Goal: Transaction & Acquisition: Purchase product/service

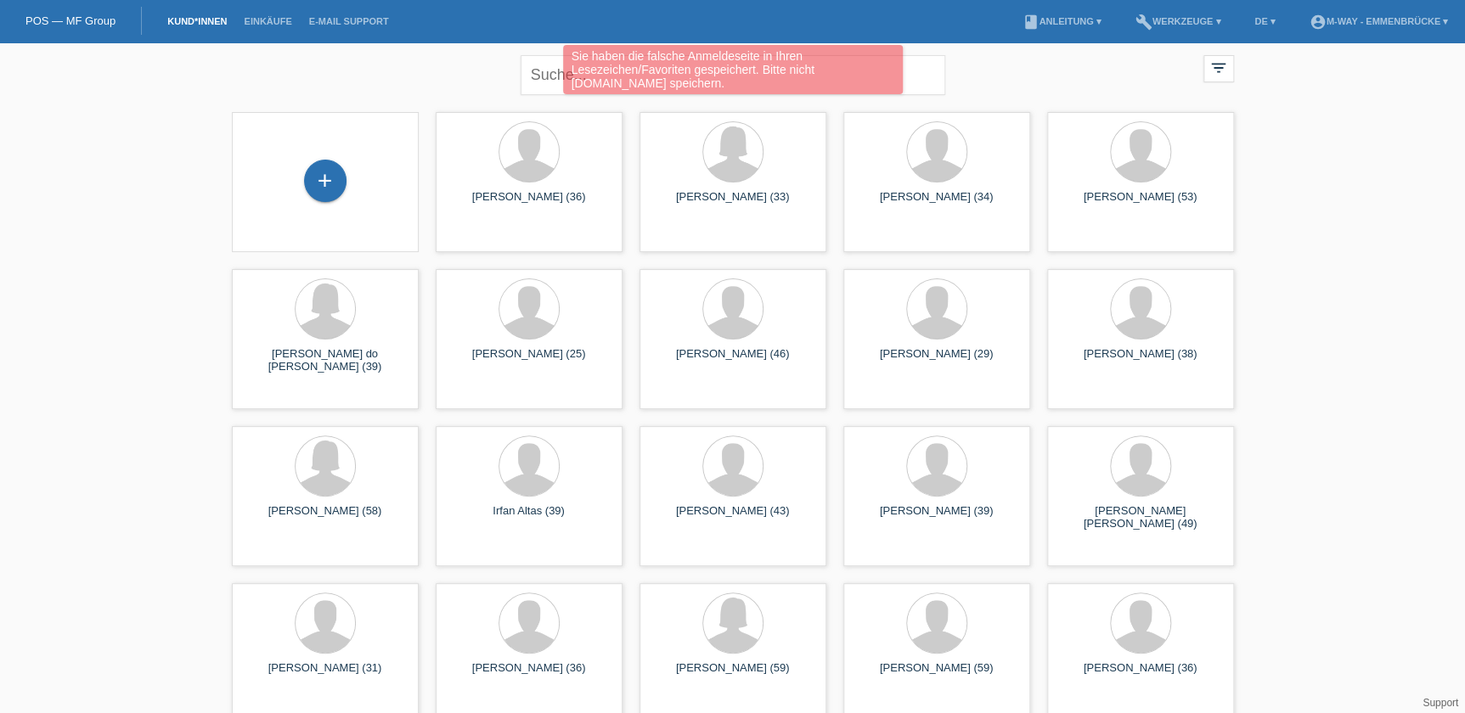
click at [554, 76] on div "Sie haben die falsche Anmeldeseite in Ihren Lesezeichen/Favoriten gespeichert. …" at bounding box center [732, 72] width 879 height 54
click at [536, 78] on div "Sie haben die falsche Anmeldeseite in Ihren Lesezeichen/Favoriten gespeichert. …" at bounding box center [732, 72] width 879 height 54
click at [540, 76] on div "Sie haben die falsche Anmeldeseite in Ihren Lesezeichen/Favoriten gespeichert. …" at bounding box center [732, 72] width 879 height 54
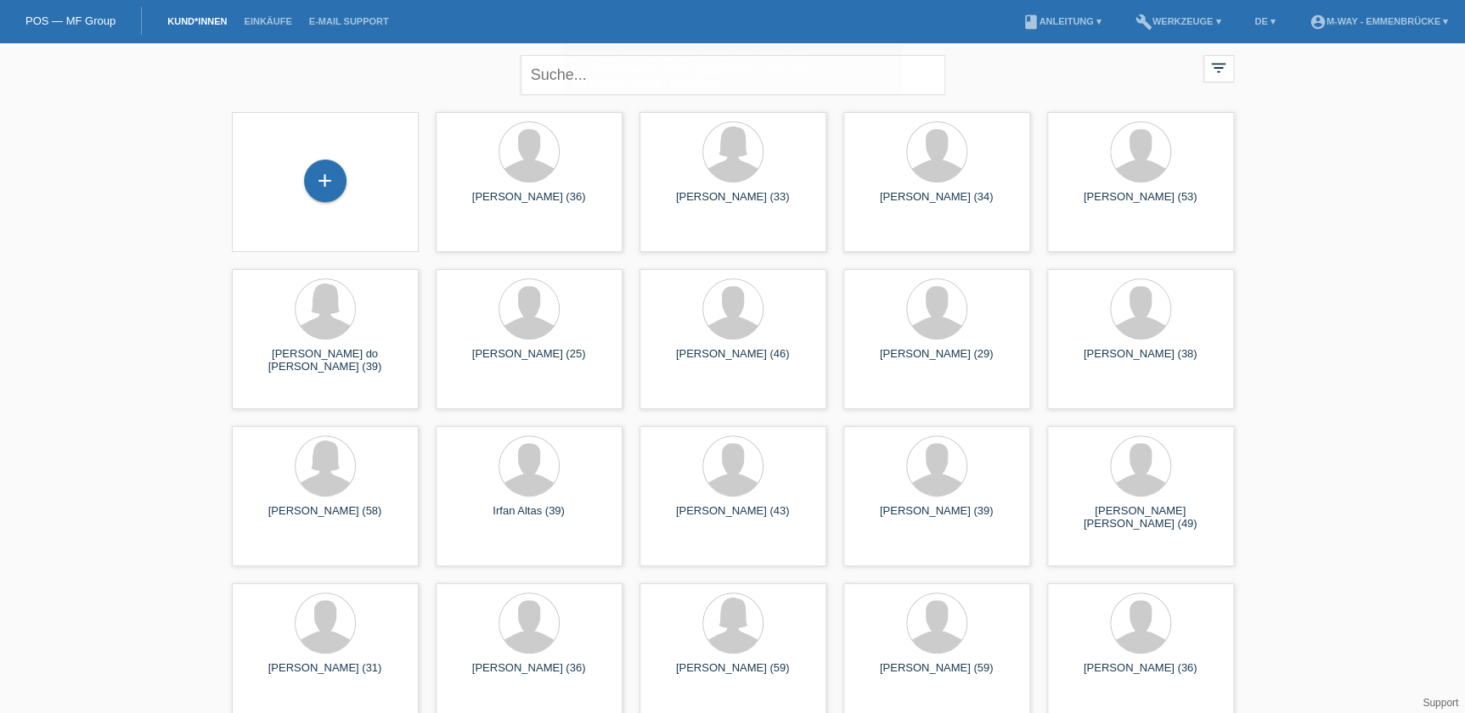
click at [533, 76] on input "text" at bounding box center [733, 75] width 425 height 40
type input "scharegg"
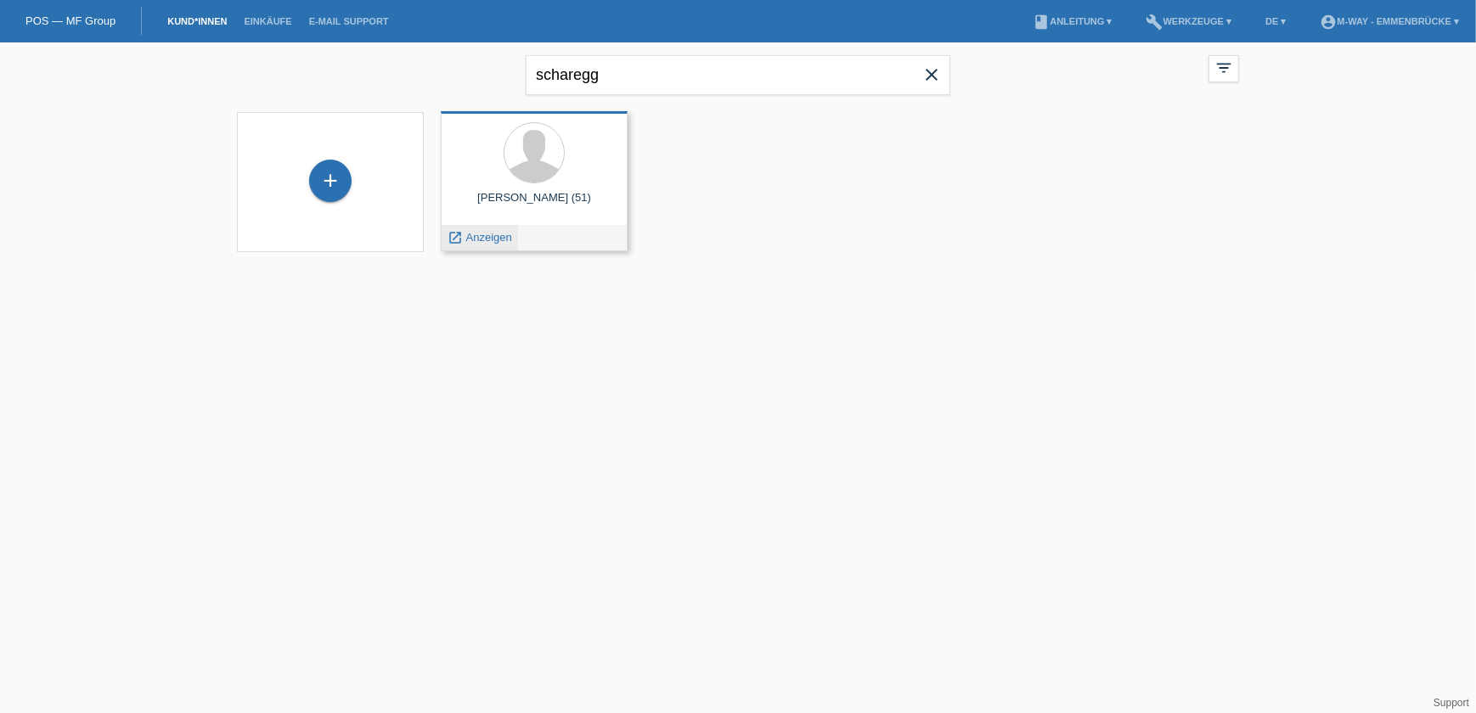
click at [482, 235] on span "Anzeigen" at bounding box center [489, 237] width 46 height 13
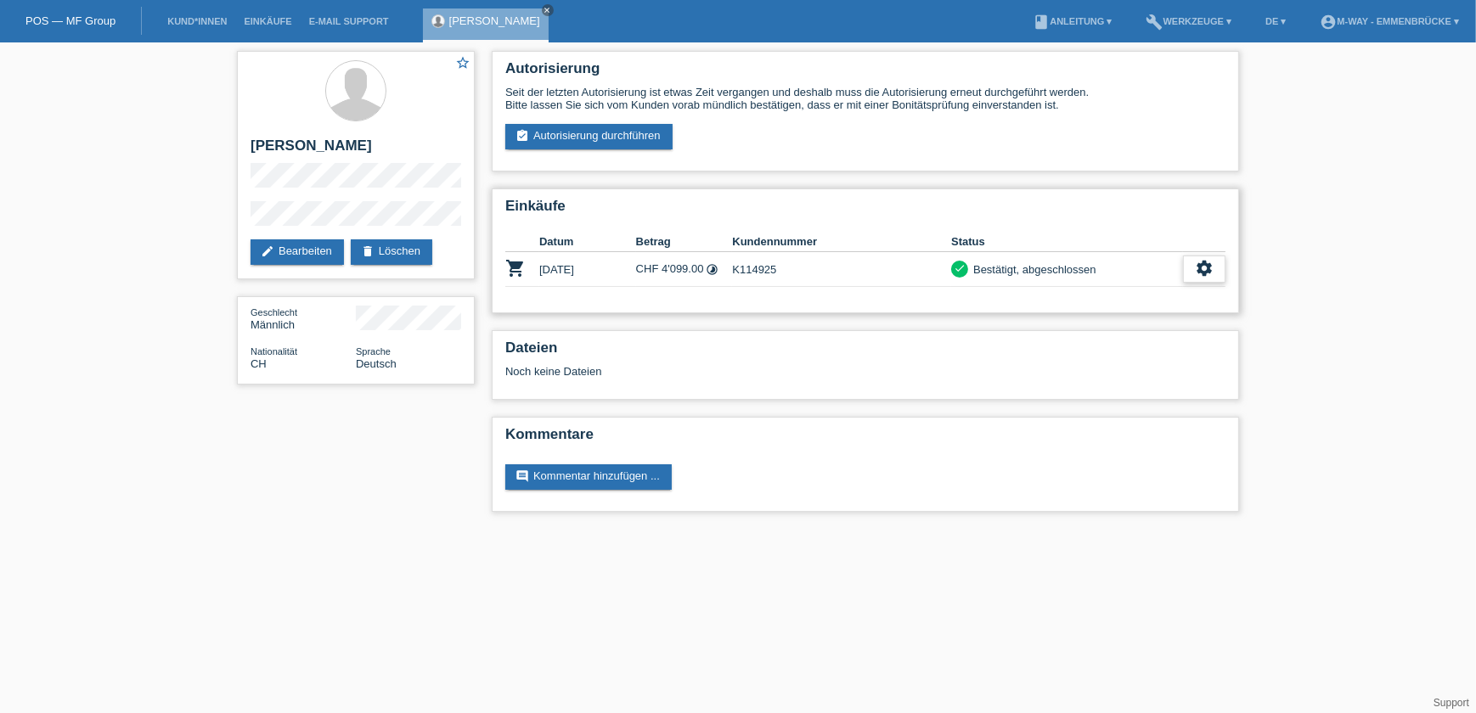
click at [1204, 266] on icon "settings" at bounding box center [1204, 268] width 19 height 19
click at [1202, 261] on icon "settings" at bounding box center [1204, 268] width 19 height 19
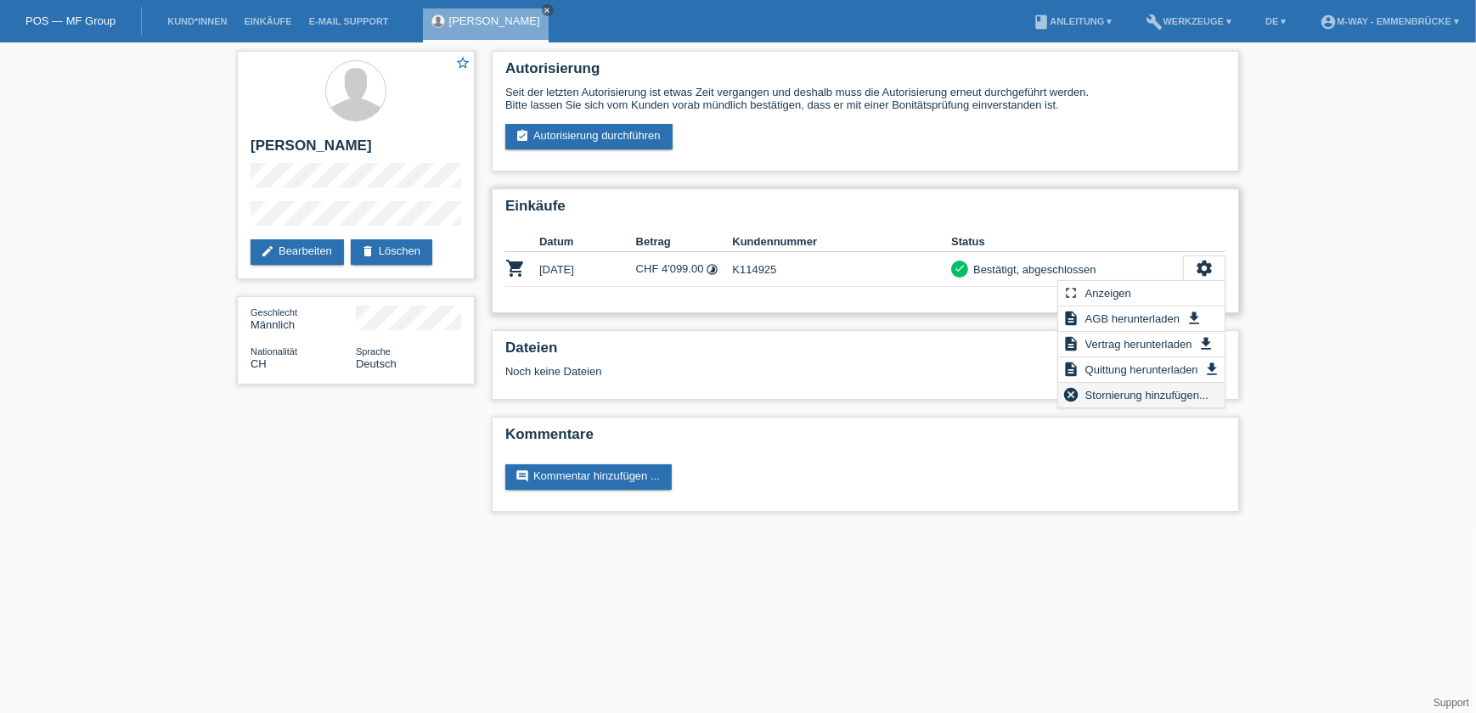
click at [1143, 392] on span "Stornierung hinzufügen..." at bounding box center [1147, 395] width 128 height 20
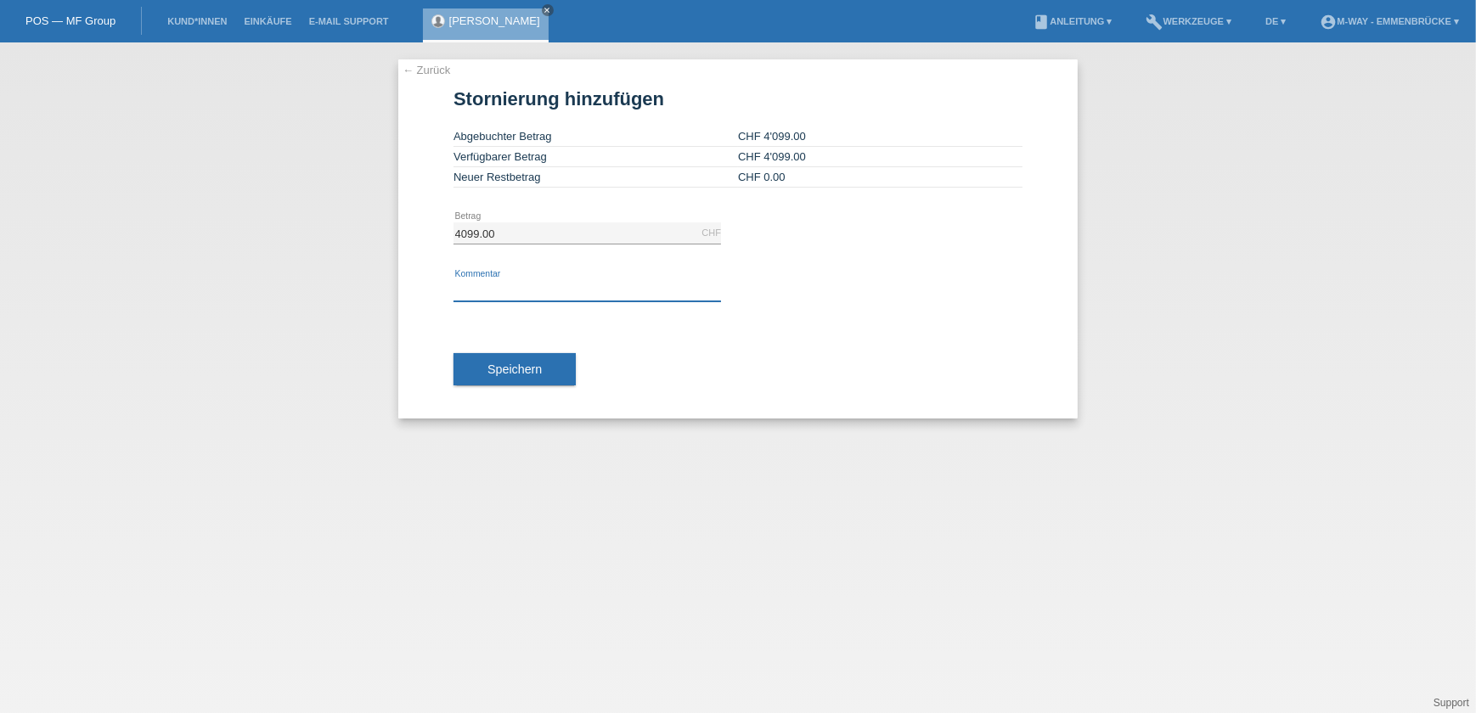
click at [523, 288] on input "text" at bounding box center [588, 290] width 268 height 21
type input "neuer Auftrag mit korrektem Betrag erstellt"
click at [518, 366] on span "Speichern" at bounding box center [514, 370] width 54 height 14
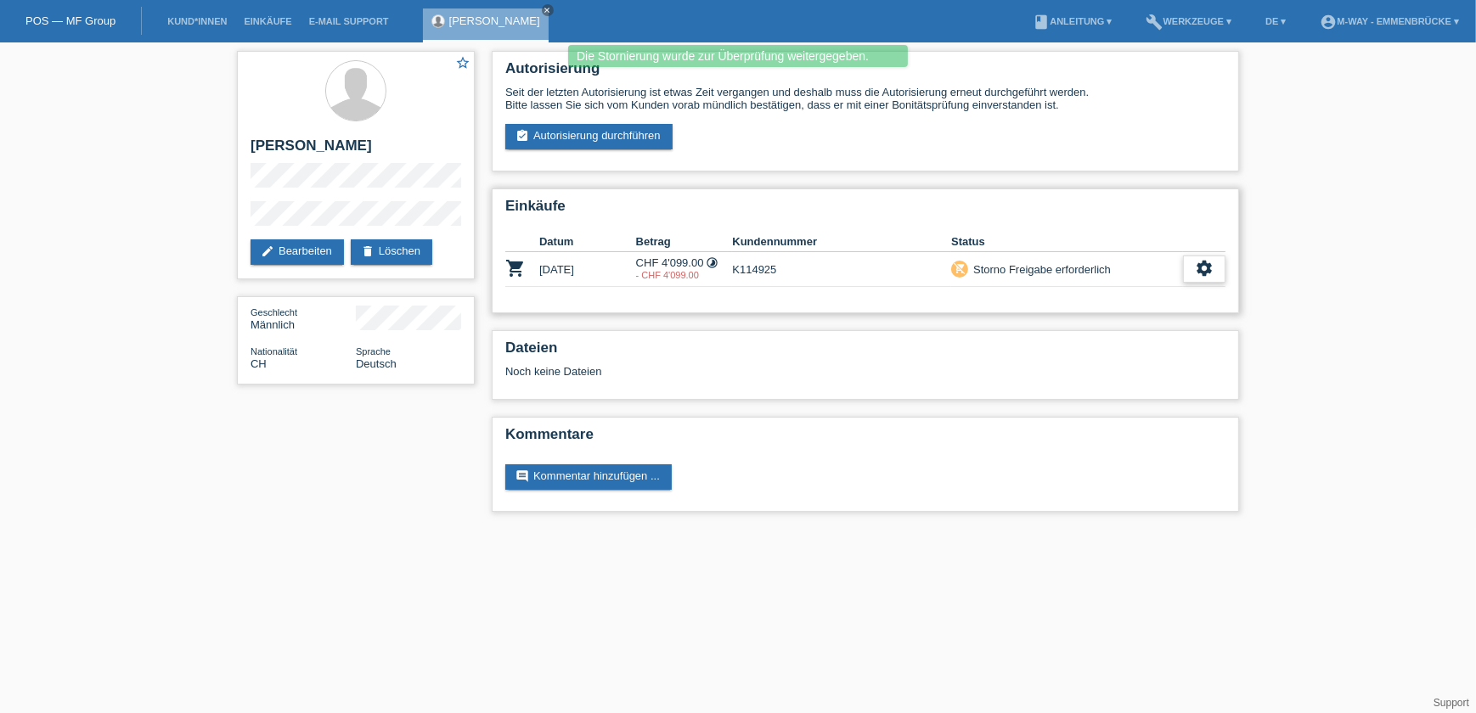
click at [1208, 265] on icon "settings" at bounding box center [1204, 268] width 19 height 19
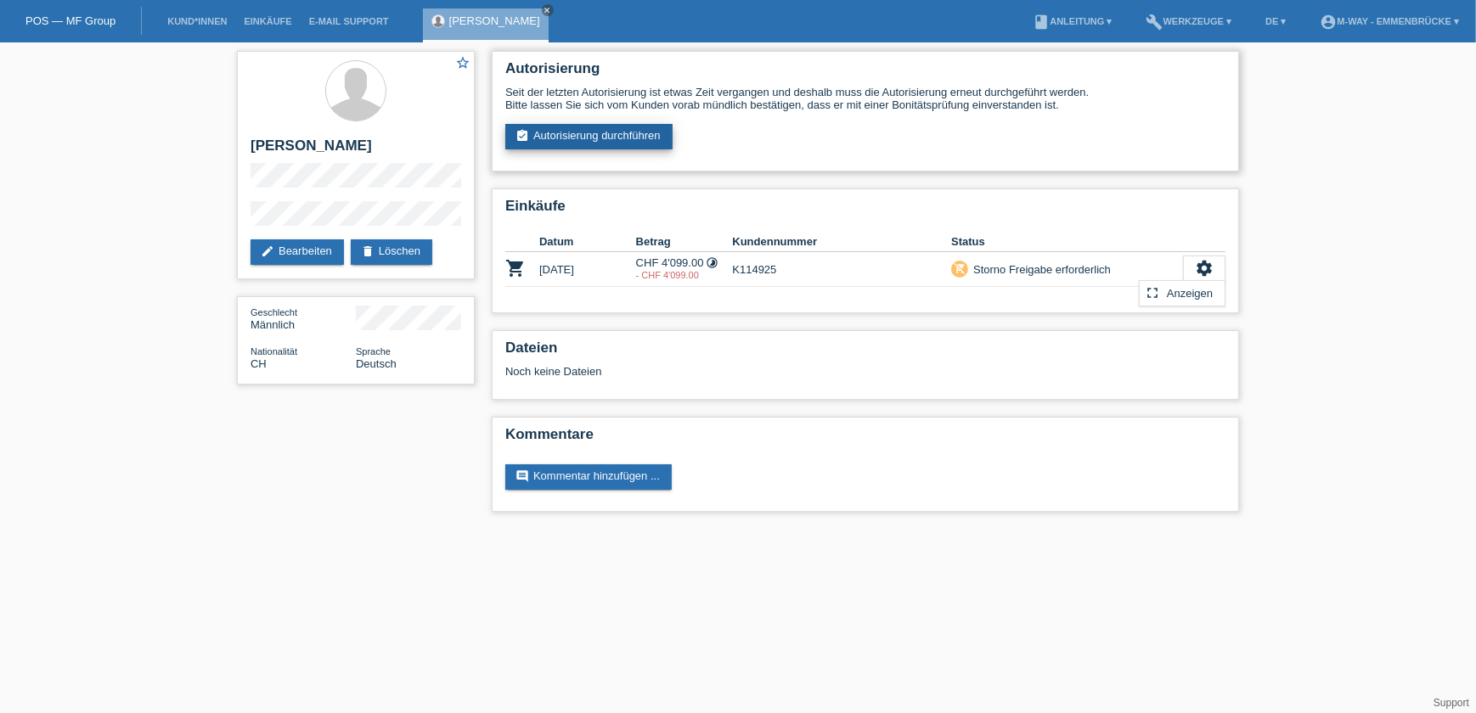
click at [609, 139] on link "assignment_turned_in Autorisierung durchführen" at bounding box center [588, 136] width 167 height 25
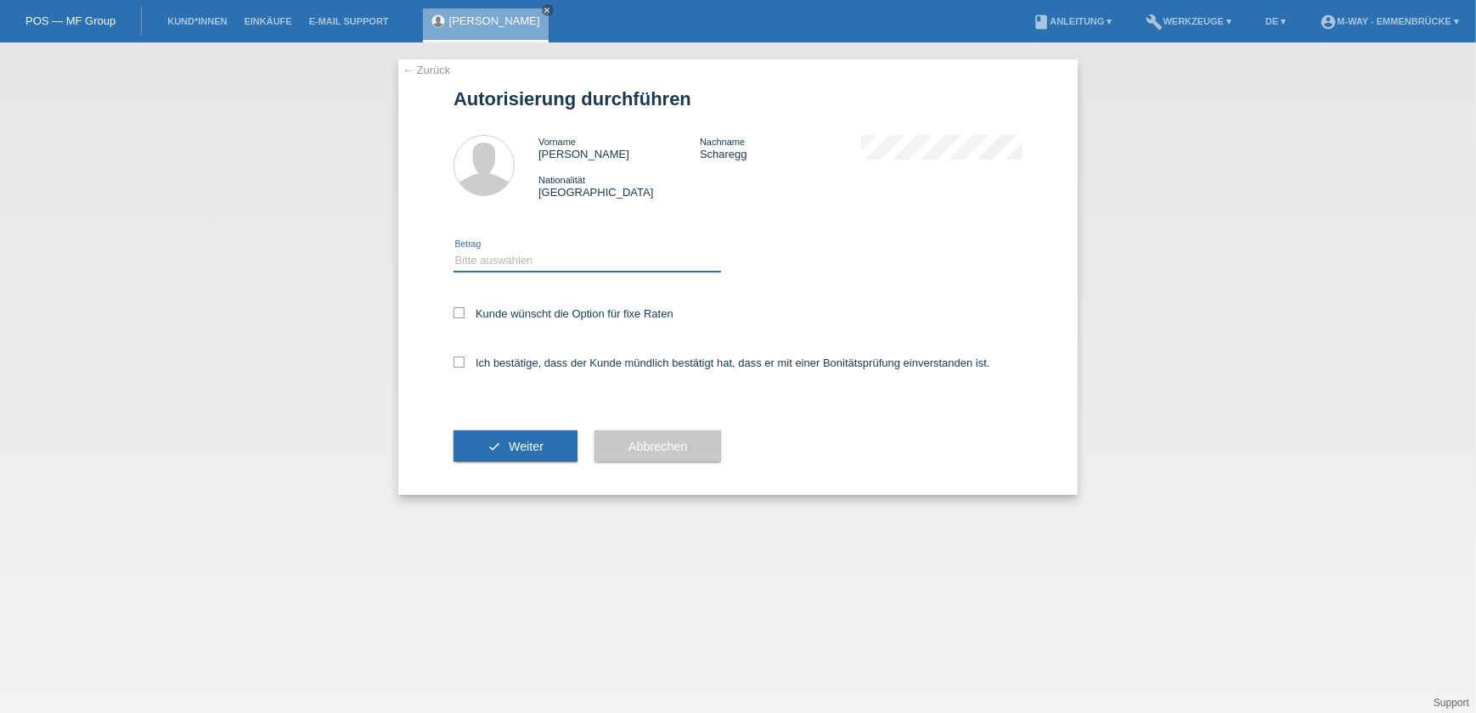
click at [527, 263] on select "Bitte auswählen CHF 1.00 - CHF 499.00 CHF 500.00 - CHF 1'999.00 CHF 2'000.00 - …" at bounding box center [588, 261] width 268 height 20
select select "3"
click at [454, 251] on select "Bitte auswählen CHF 1.00 - CHF 499.00 CHF 500.00 - CHF 1'999.00 CHF 2'000.00 - …" at bounding box center [588, 261] width 268 height 20
click at [458, 314] on icon at bounding box center [459, 312] width 11 height 11
click at [458, 314] on input "Kunde wünscht die Option für fixe Raten" at bounding box center [459, 312] width 11 height 11
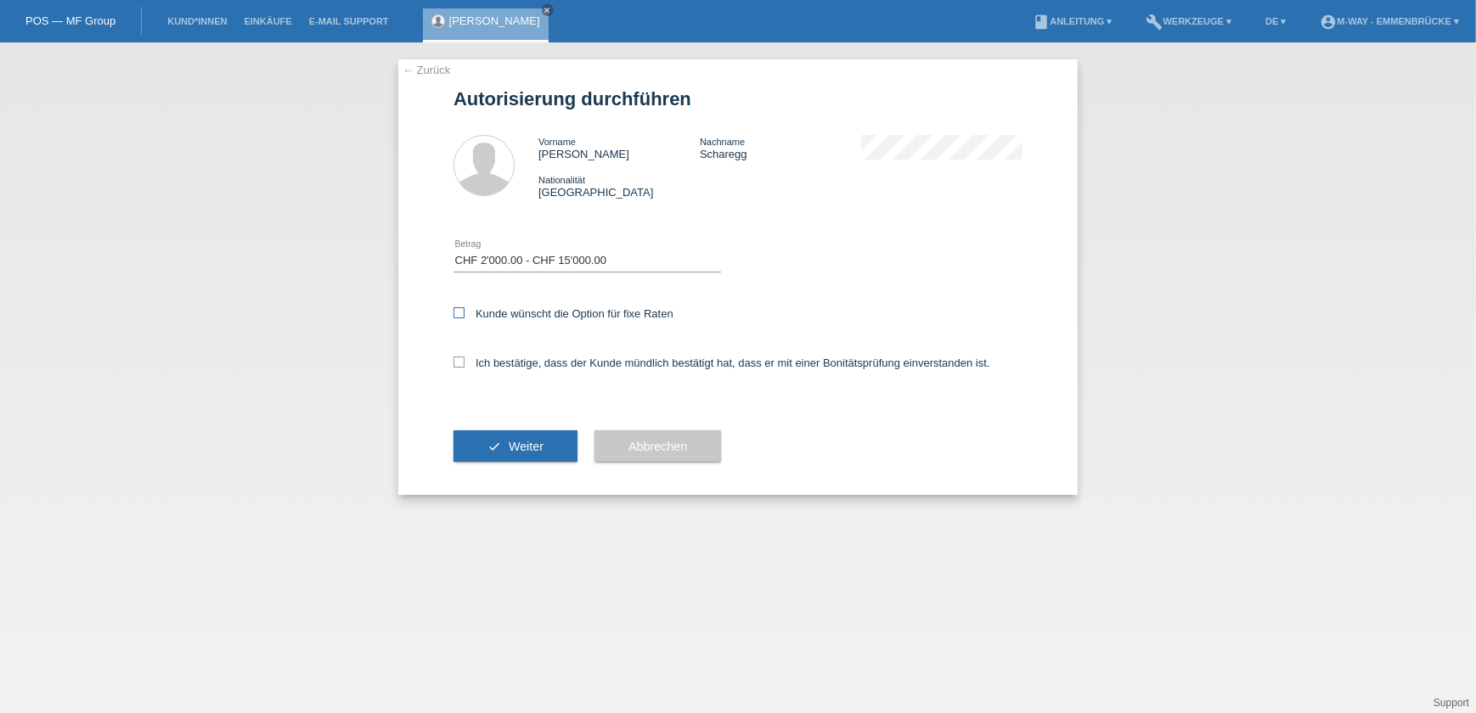
checkbox input "true"
click at [456, 363] on icon at bounding box center [459, 362] width 11 height 11
click at [456, 363] on input "Ich bestätige, dass der Kunde mündlich bestätigt hat, dass er mit einer Bonität…" at bounding box center [459, 362] width 11 height 11
checkbox input "true"
click at [529, 441] on span "Weiter" at bounding box center [526, 447] width 35 height 14
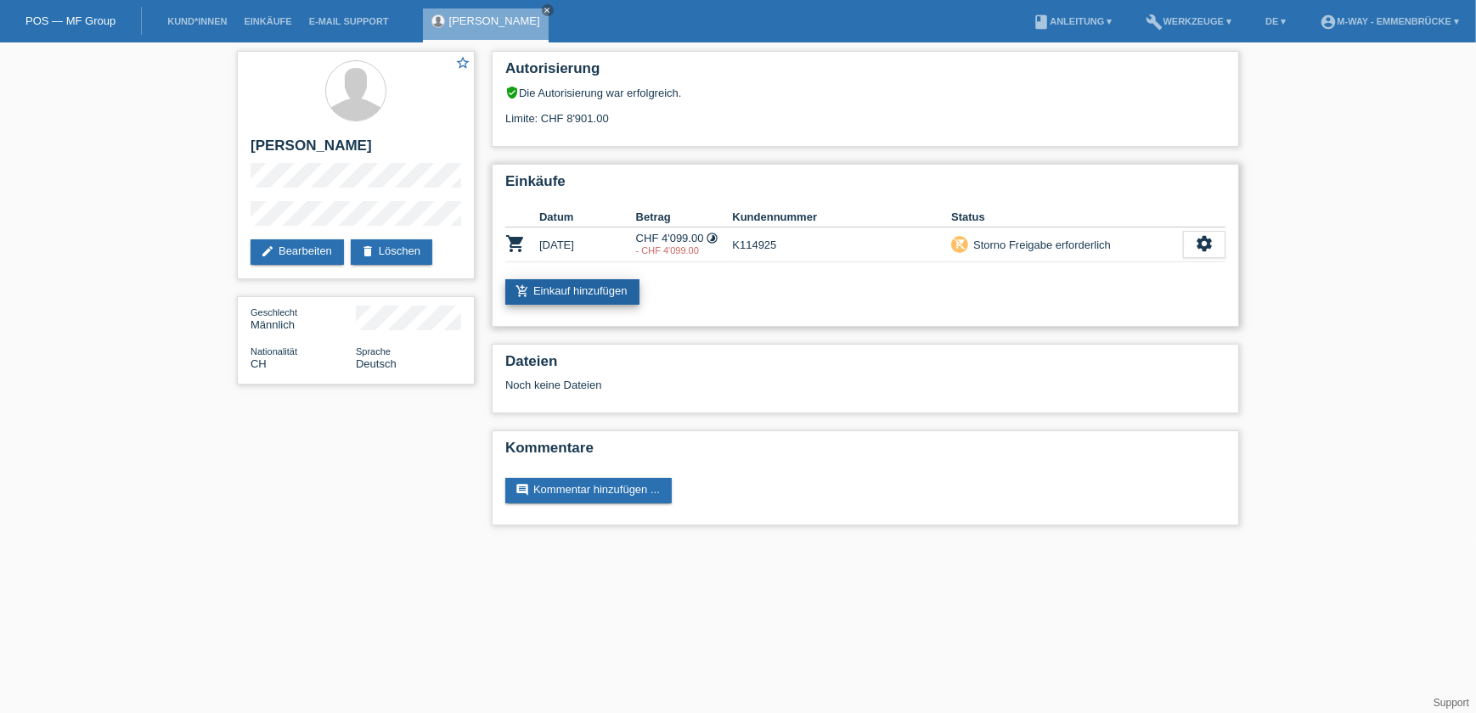
click at [581, 286] on link "add_shopping_cart Einkauf hinzufügen" at bounding box center [572, 291] width 134 height 25
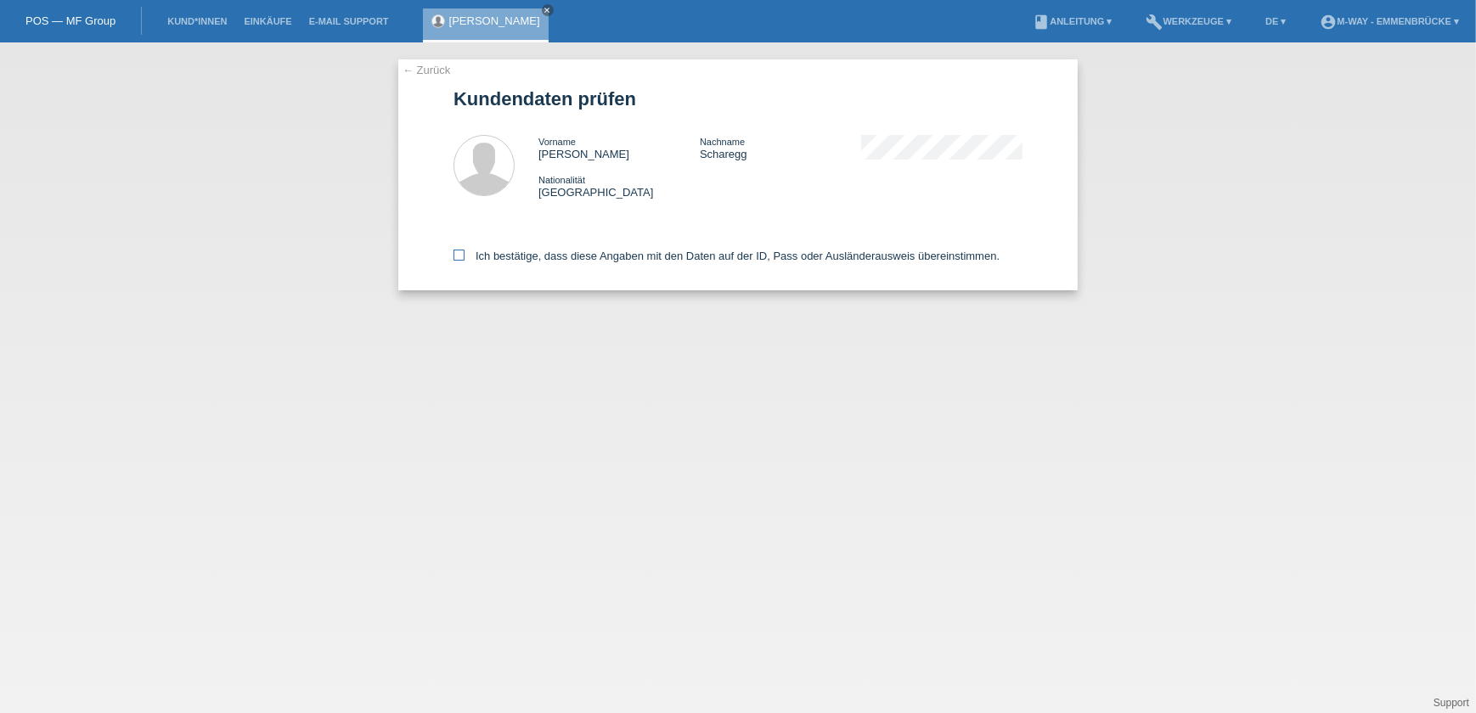
click at [458, 252] on icon at bounding box center [459, 255] width 11 height 11
click at [458, 252] on input "Ich bestätige, dass diese Angaben mit den Daten auf der ID, Pass oder Ausländer…" at bounding box center [459, 255] width 11 height 11
checkbox input "true"
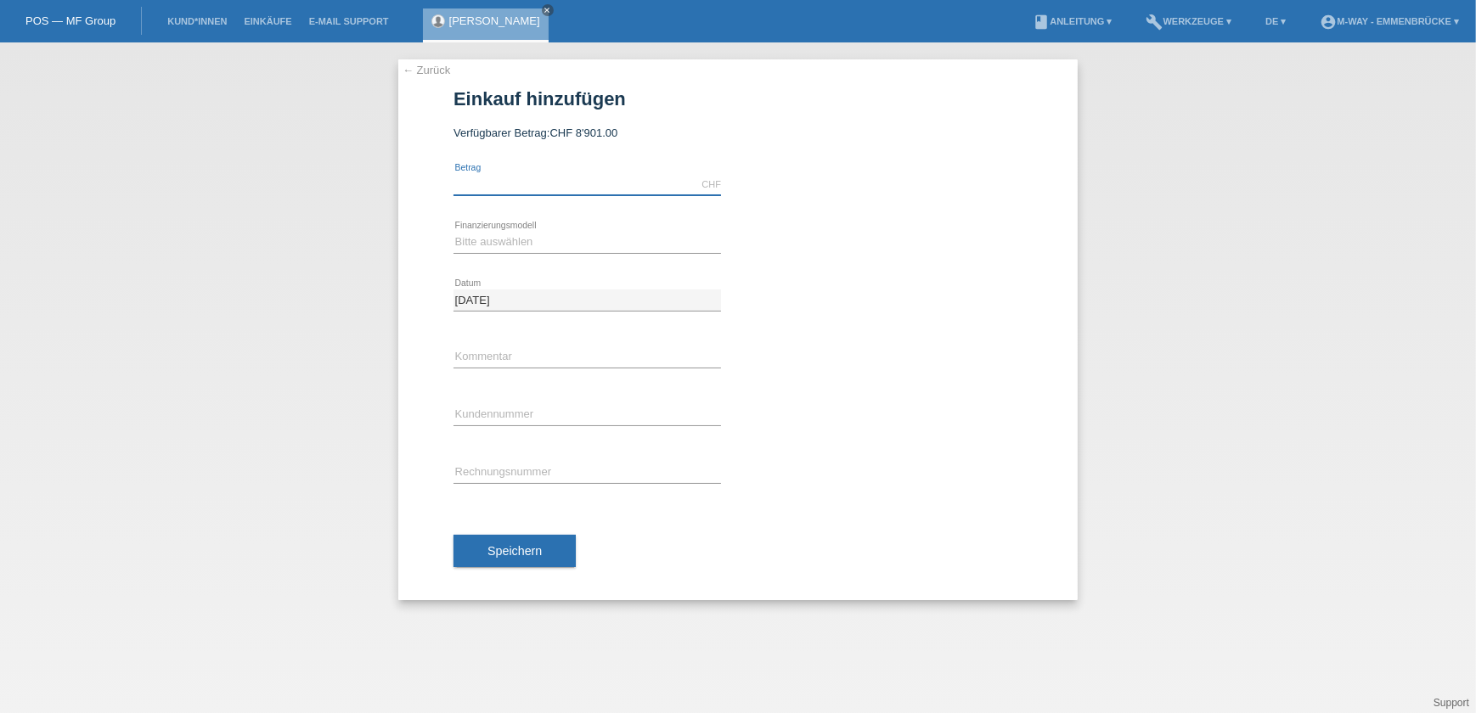
click at [525, 183] on input "text" at bounding box center [588, 184] width 268 height 21
type input "4128.90"
click at [510, 245] on select "Bitte auswählen Fixe Raten Kauf auf Rechnung mit Teilzahlungsoption" at bounding box center [588, 242] width 268 height 20
click at [424, 70] on link "← Zurück" at bounding box center [427, 70] width 48 height 13
click at [414, 70] on link "← Zurück" at bounding box center [427, 70] width 48 height 13
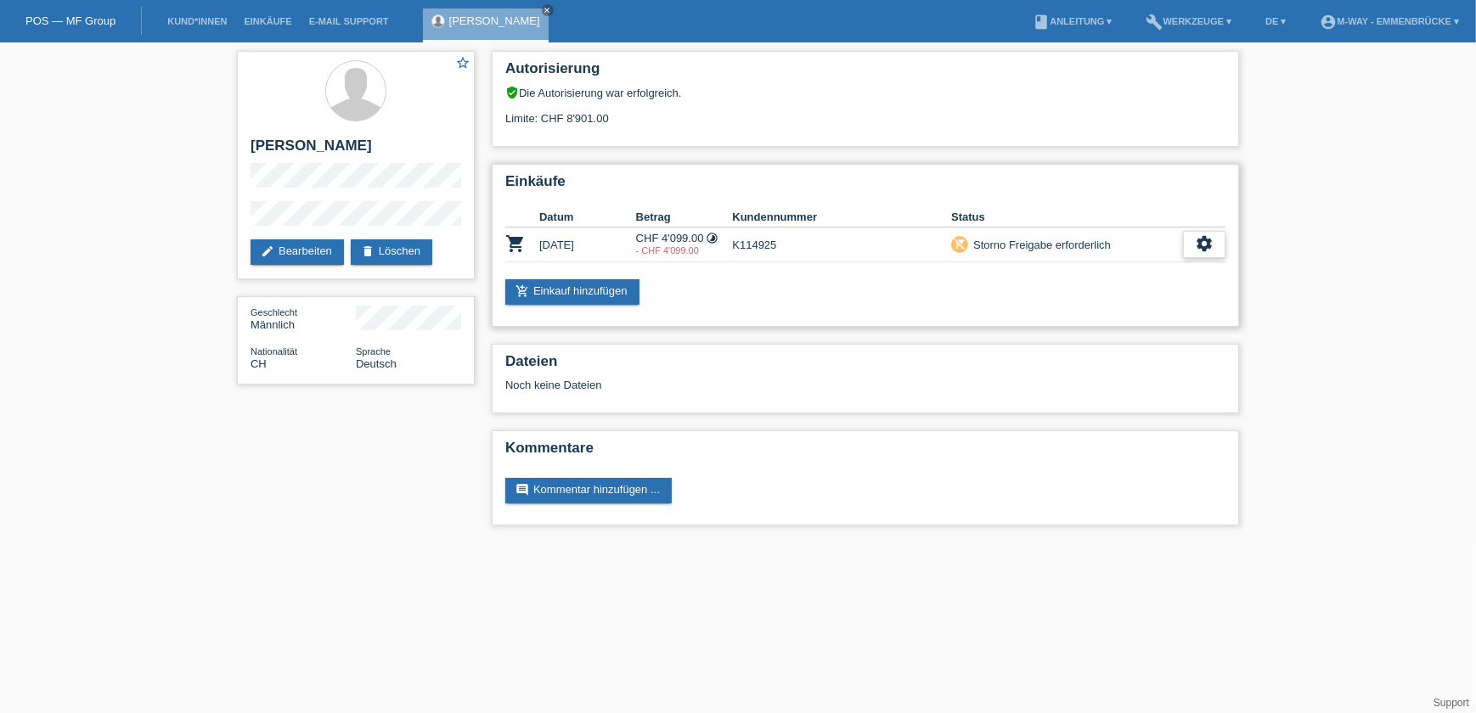
click at [1213, 238] on icon "settings" at bounding box center [1204, 243] width 19 height 19
click at [1163, 275] on div "fullscreen Anzeigen" at bounding box center [1182, 268] width 85 height 25
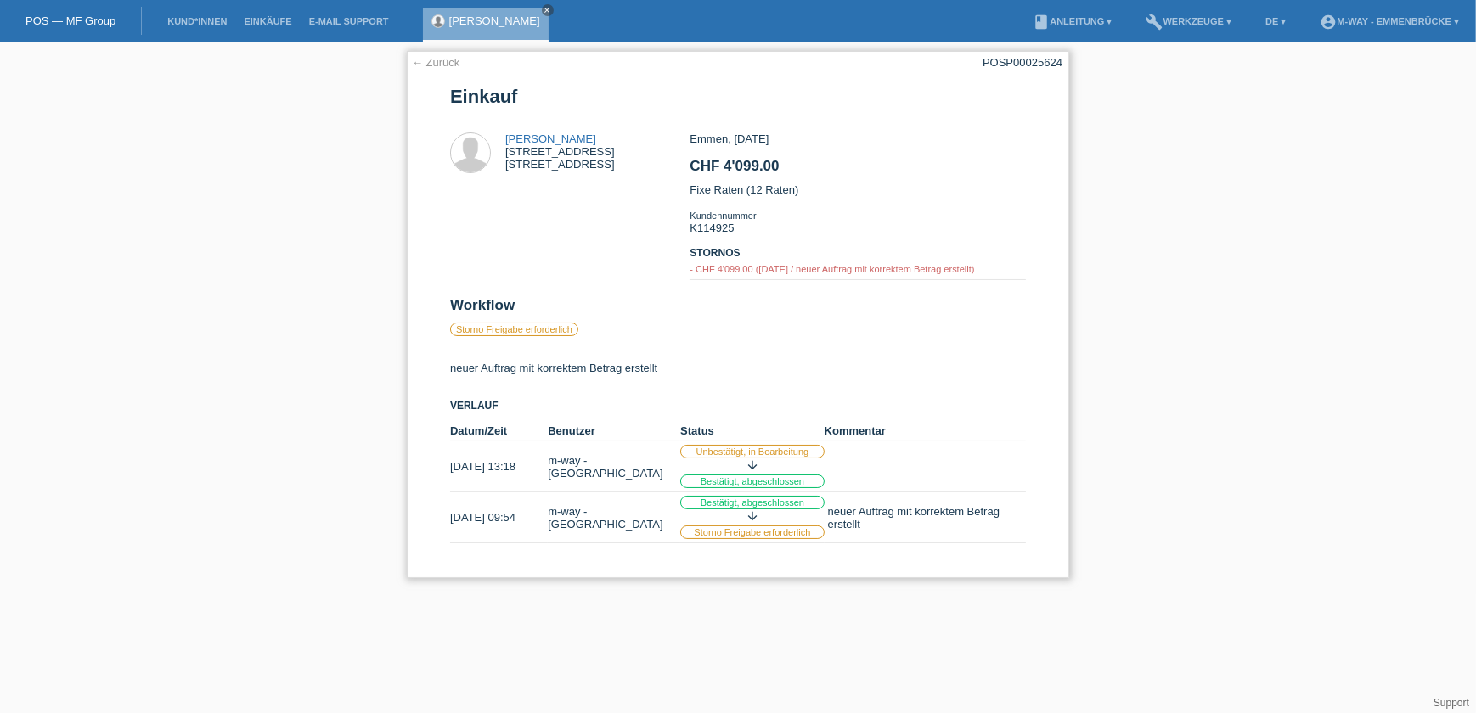
drag, startPoint x: 443, startPoint y: 64, endPoint x: 435, endPoint y: 65, distance: 8.5
click at [443, 64] on link "← Zurück" at bounding box center [436, 62] width 48 height 13
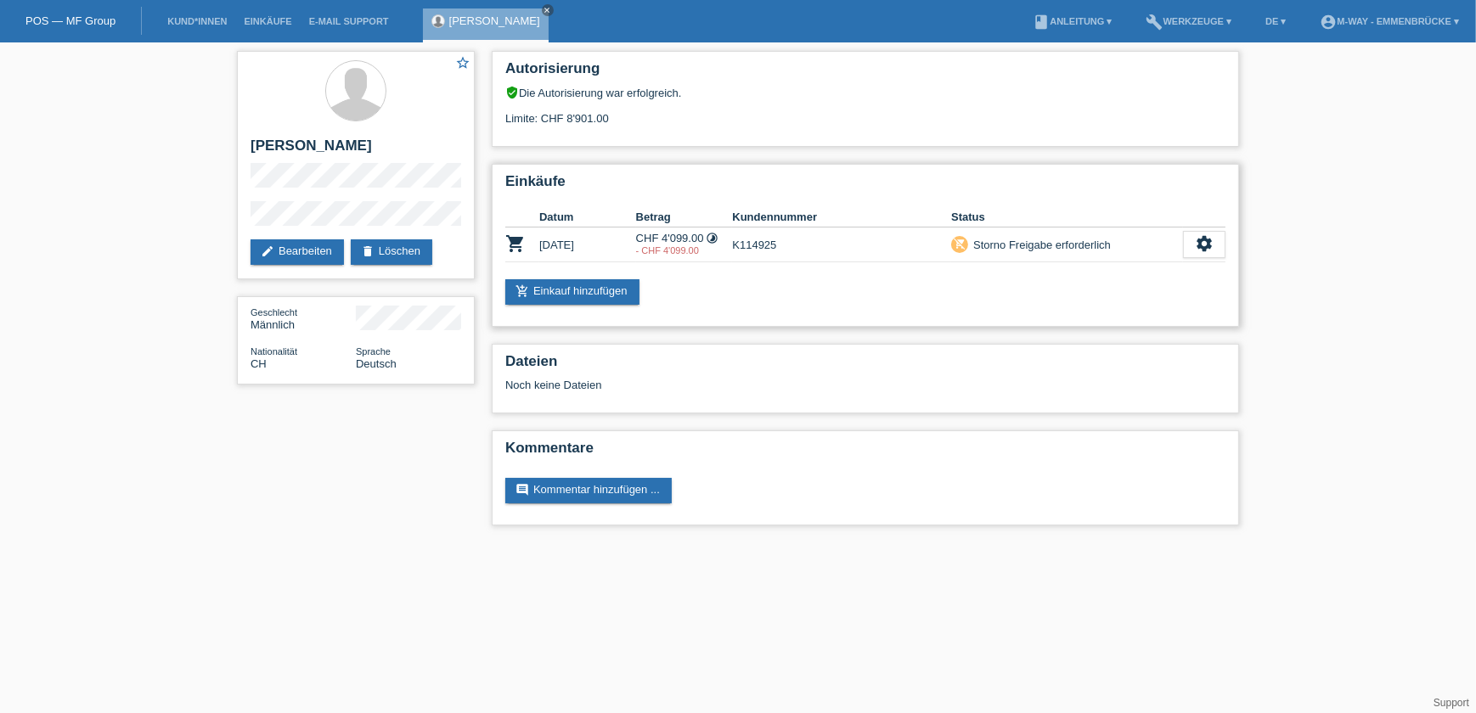
click at [600, 275] on div "Einkäufe Datum Betrag Kundennummer Status shopping_cart [DATE] CHF 4'099.00 tim…" at bounding box center [865, 245] width 747 height 163
click at [590, 283] on link "add_shopping_cart Einkauf hinzufügen" at bounding box center [572, 291] width 134 height 25
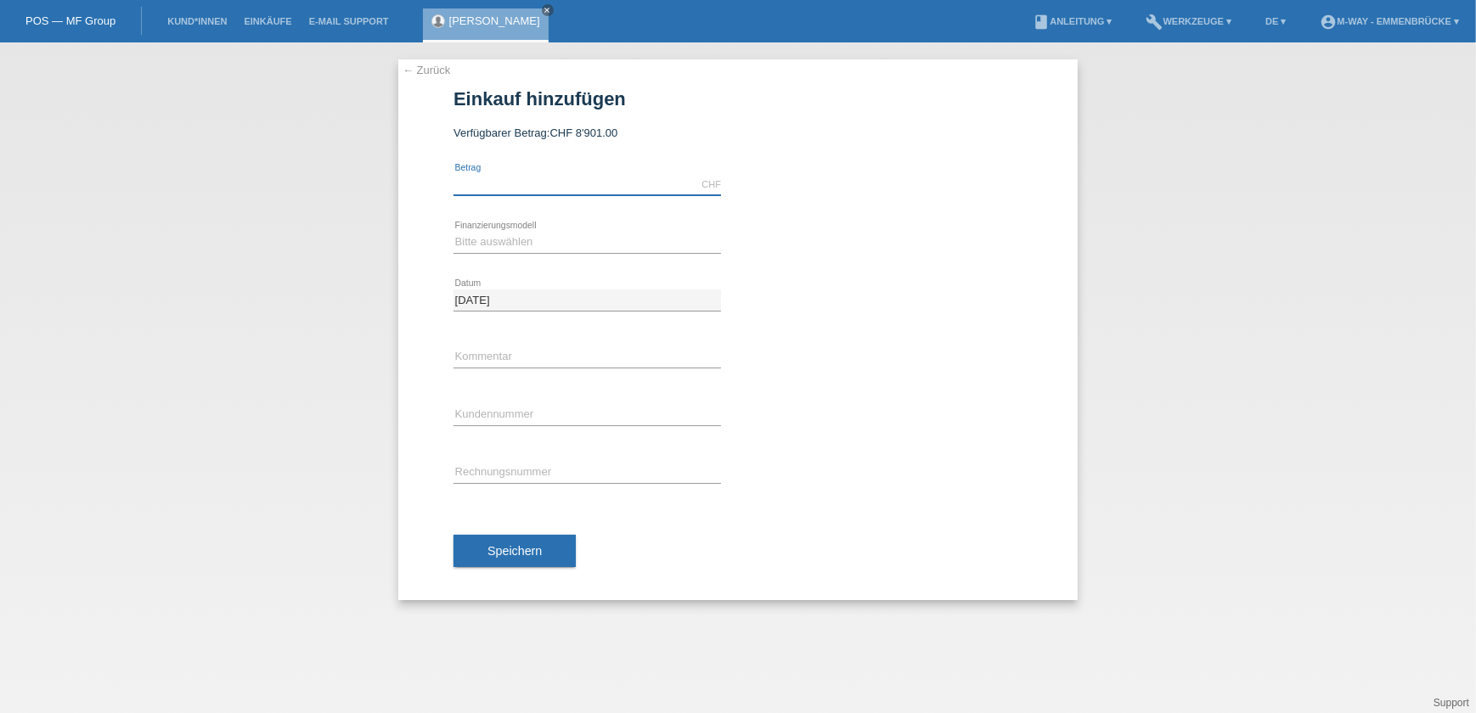
click at [498, 185] on input "text" at bounding box center [588, 184] width 268 height 21
type input "4128.90"
click at [482, 238] on select "Bitte auswählen Fixe Raten Kauf auf Rechnung mit Teilzahlungsoption" at bounding box center [588, 242] width 268 height 20
select select "77"
click at [454, 232] on select "Bitte auswählen Fixe Raten Kauf auf Rechnung mit Teilzahlungsoption" at bounding box center [588, 242] width 268 height 20
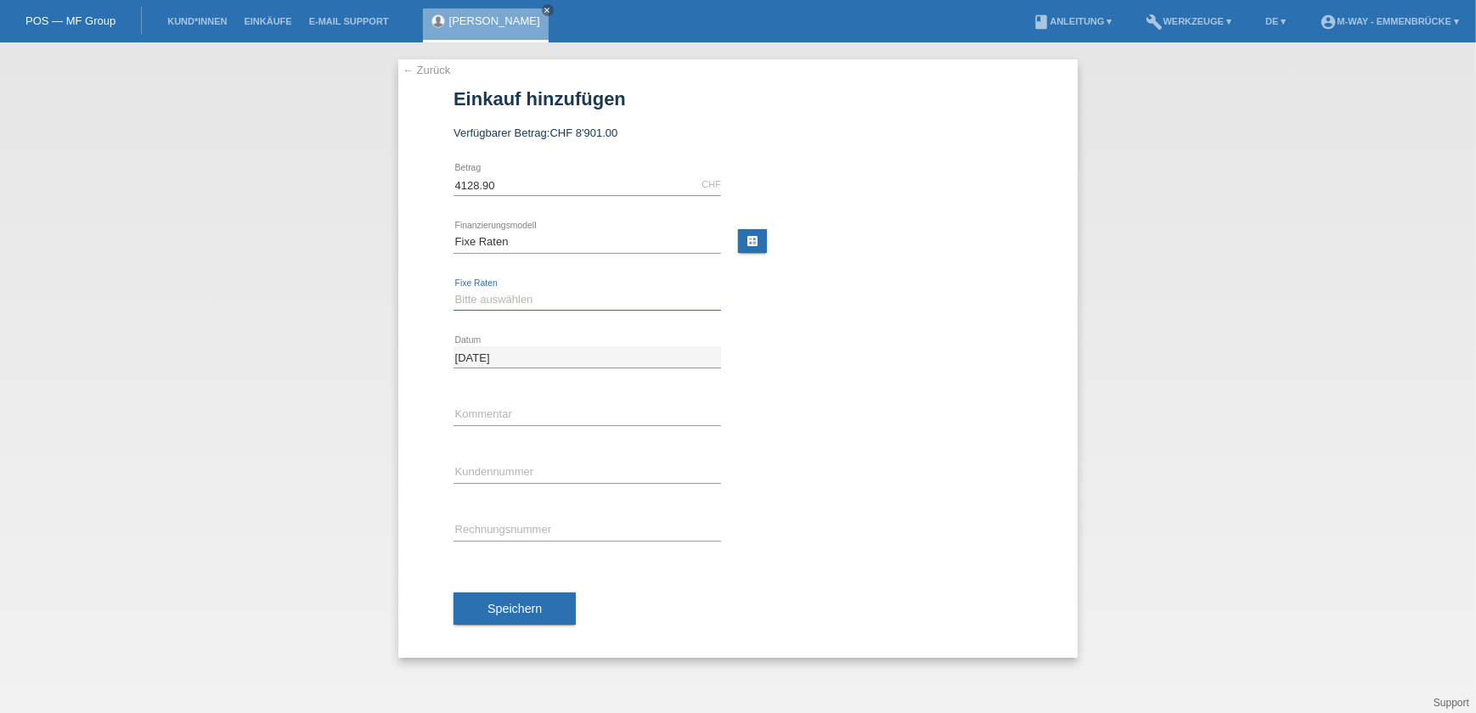
click at [499, 295] on select "Bitte auswählen 4 Raten 5 Raten 6 Raten 7 Raten 8 Raten 9 Raten 10 Raten 11 Rat…" at bounding box center [588, 300] width 268 height 20
select select "172"
click at [454, 290] on select "Bitte auswählen 4 Raten 5 Raten 6 Raten 7 Raten 8 Raten 9 Raten 10 Raten 11 Rat…" at bounding box center [588, 300] width 268 height 20
click at [511, 411] on input "text" at bounding box center [588, 414] width 268 height 21
click at [471, 471] on input "text" at bounding box center [588, 472] width 268 height 21
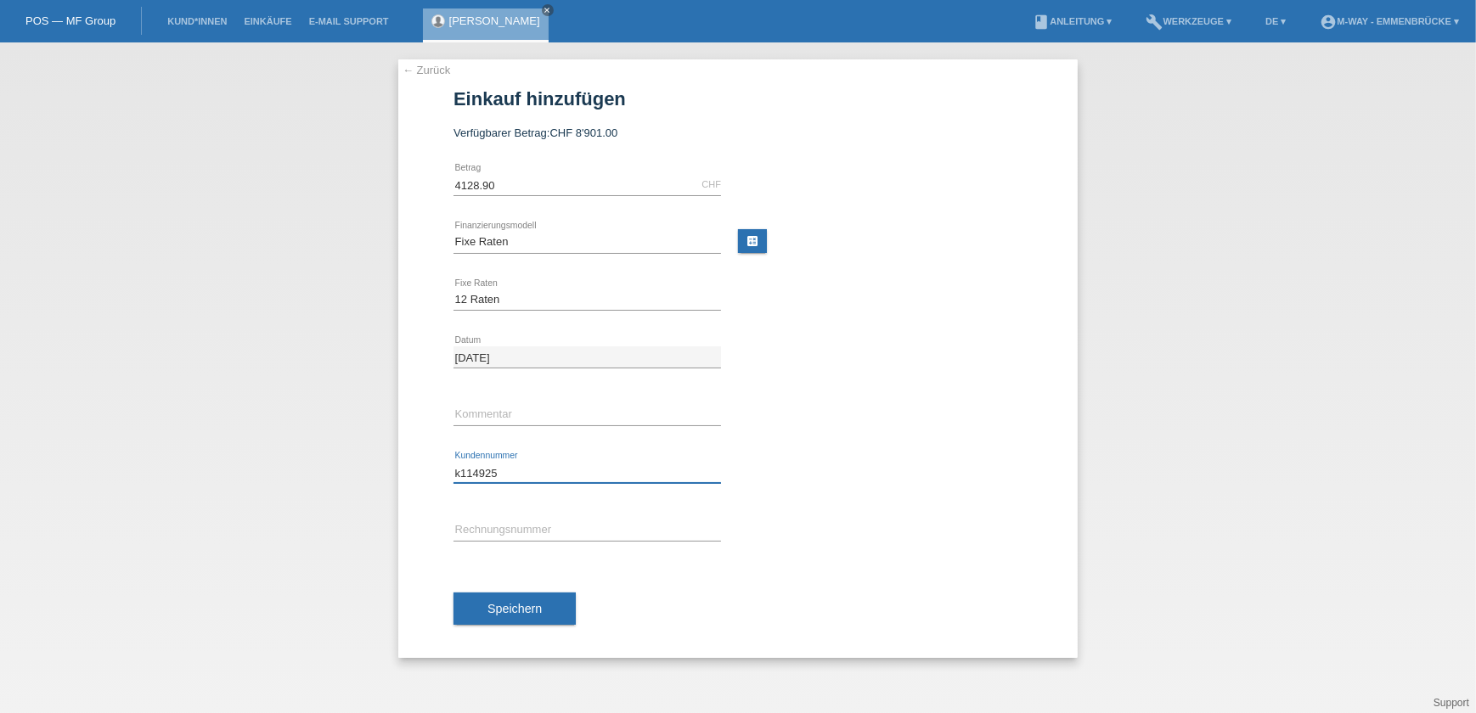
type input "k114925"
click at [505, 523] on input "text" at bounding box center [588, 530] width 268 height 21
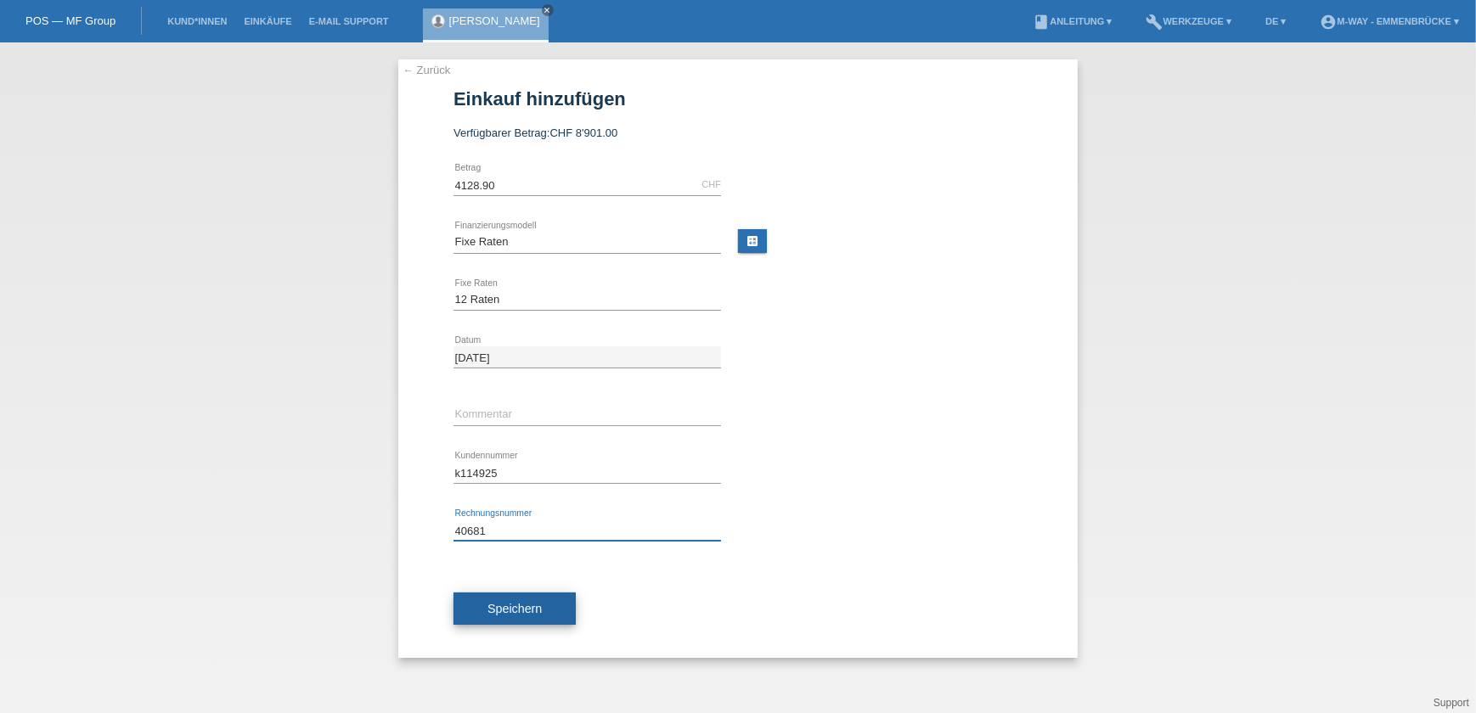
type input "40681"
click at [510, 603] on span "Speichern" at bounding box center [514, 609] width 54 height 14
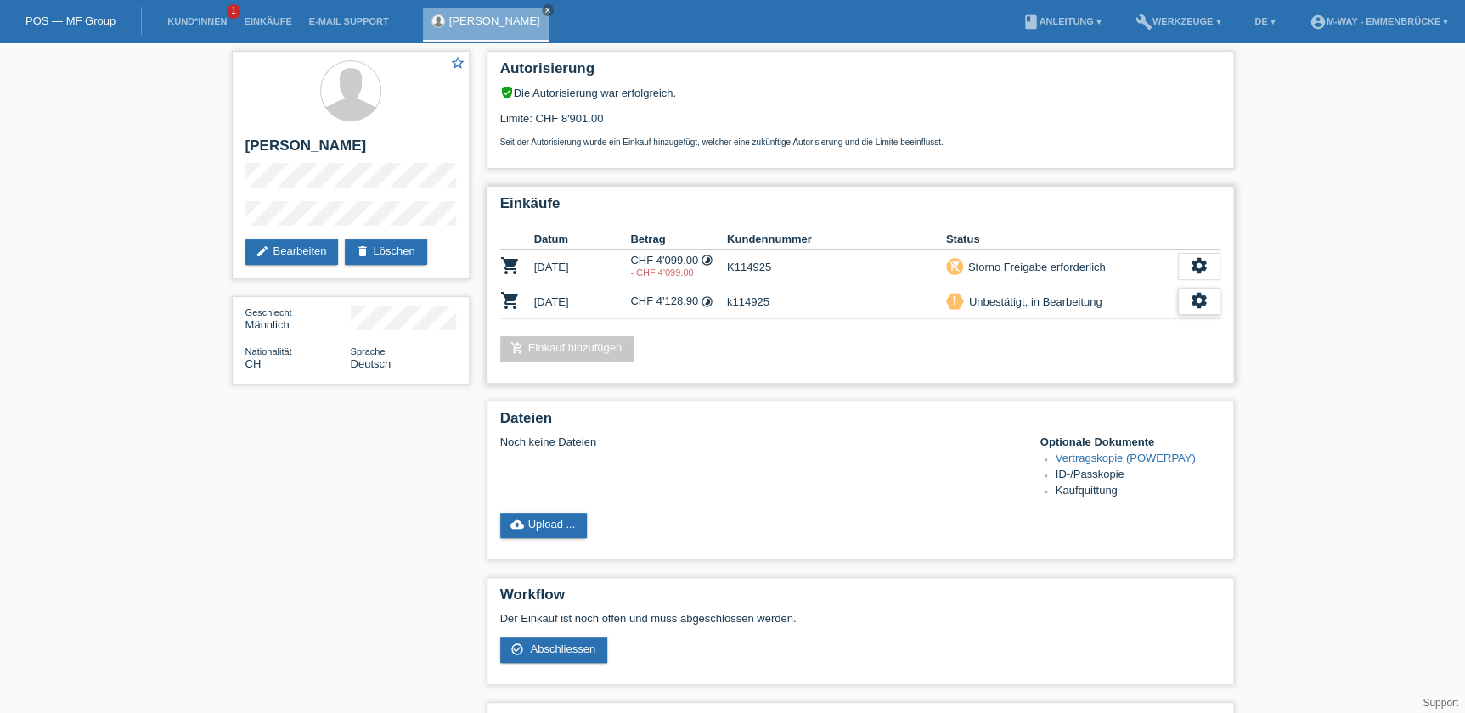
click at [1206, 291] on icon "settings" at bounding box center [1199, 300] width 19 height 19
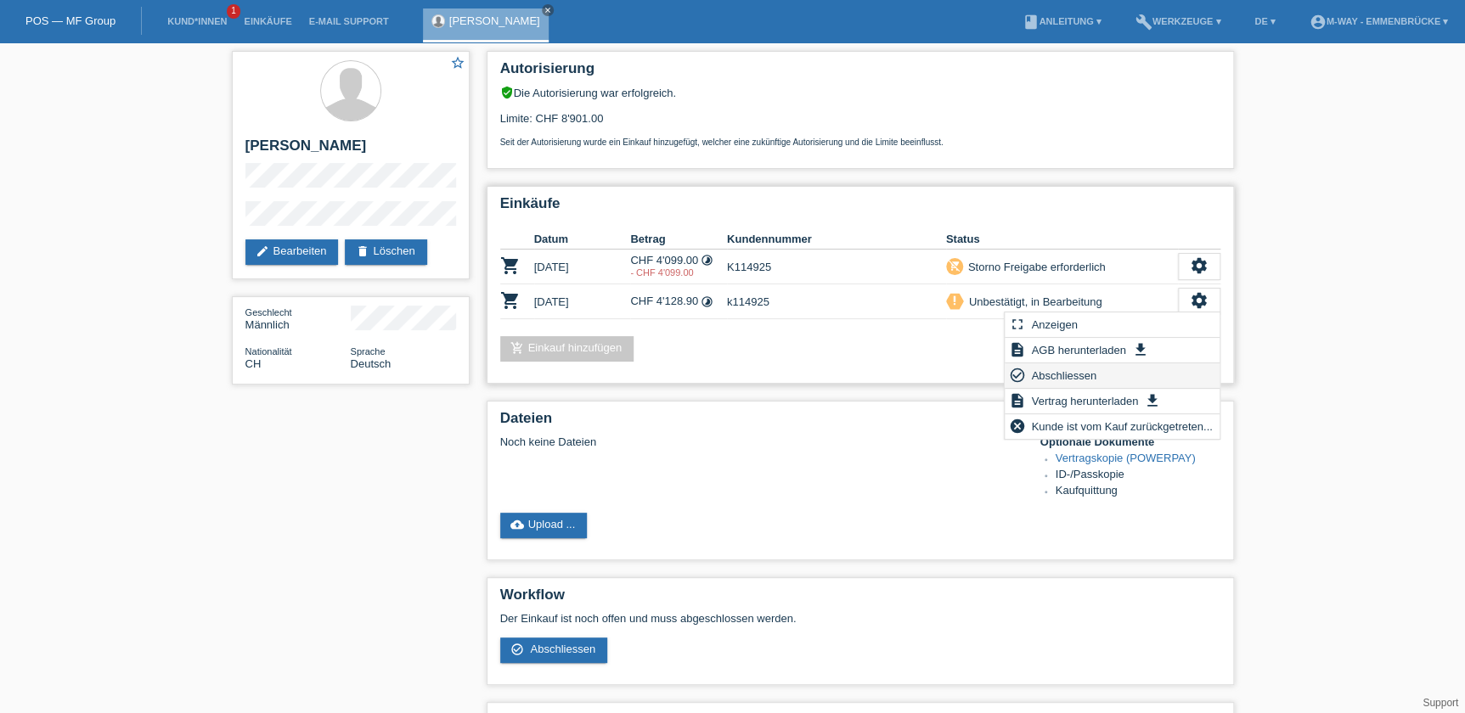
click at [1062, 368] on span "Abschliessen" at bounding box center [1063, 375] width 70 height 20
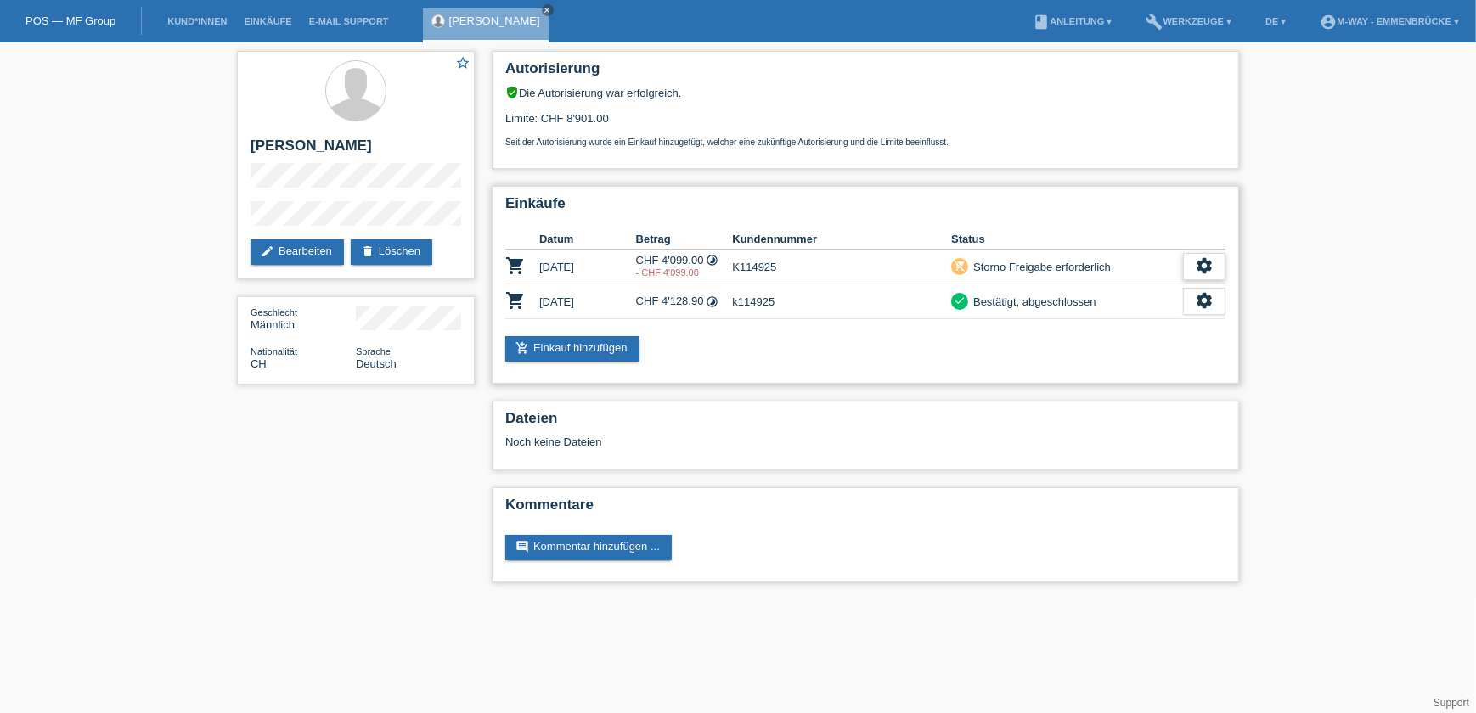
click at [1198, 258] on icon "settings" at bounding box center [1204, 265] width 19 height 19
click at [1017, 263] on div "Storno Freigabe erforderlich" at bounding box center [1039, 267] width 143 height 18
click at [1171, 289] on span "Anzeigen" at bounding box center [1189, 290] width 51 height 20
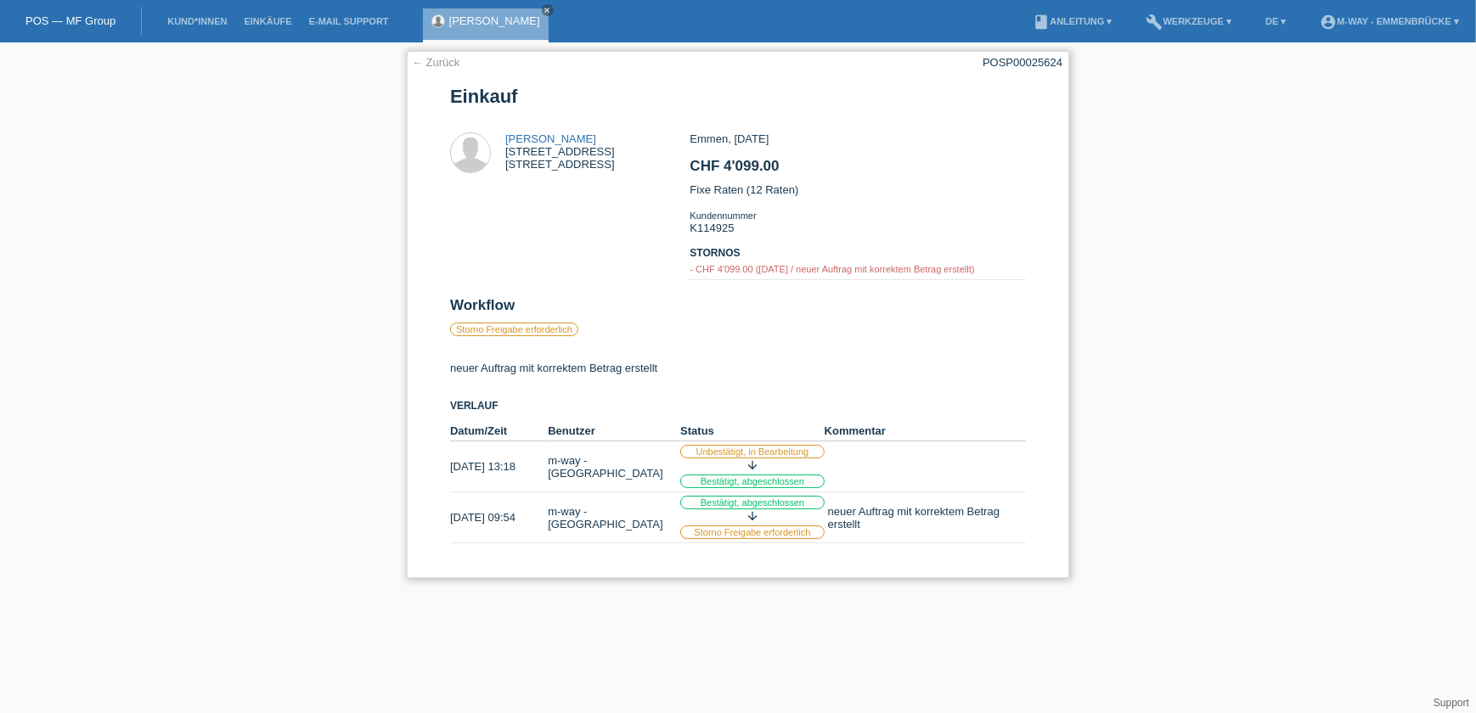
click at [436, 61] on link "← Zurück" at bounding box center [436, 62] width 48 height 13
